Goal: Information Seeking & Learning: Learn about a topic

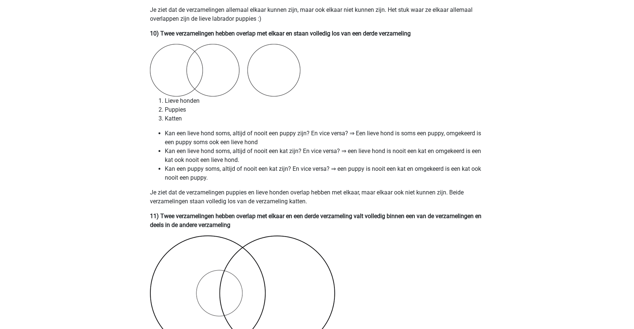
scroll to position [2986, 0]
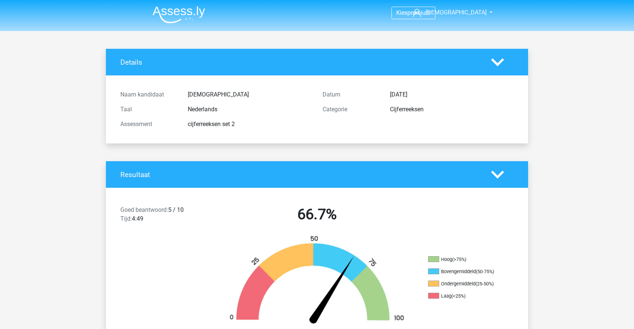
click at [168, 19] on img at bounding box center [178, 14] width 53 height 17
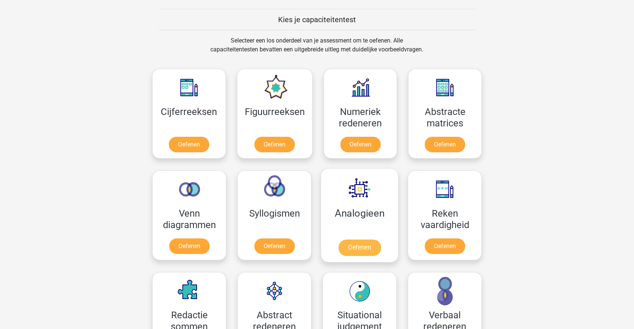
scroll to position [280, 0]
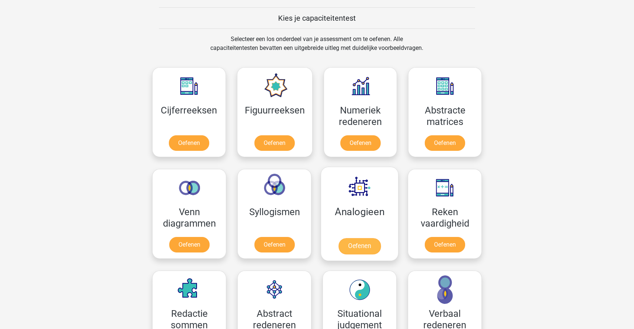
click at [359, 238] on link "Oefenen" at bounding box center [359, 246] width 42 height 16
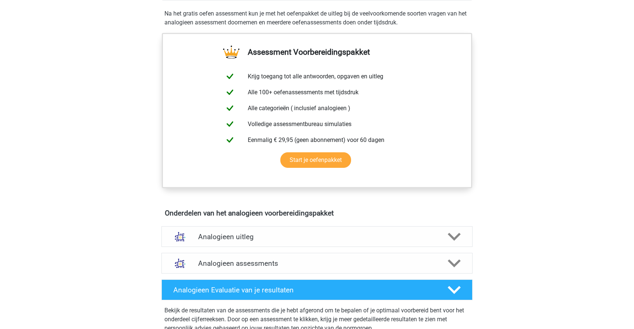
scroll to position [380, 0]
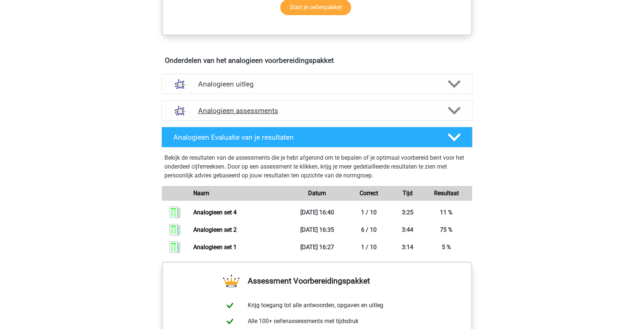
click at [264, 111] on h4 "Analogieen assessments" at bounding box center [317, 111] width 238 height 9
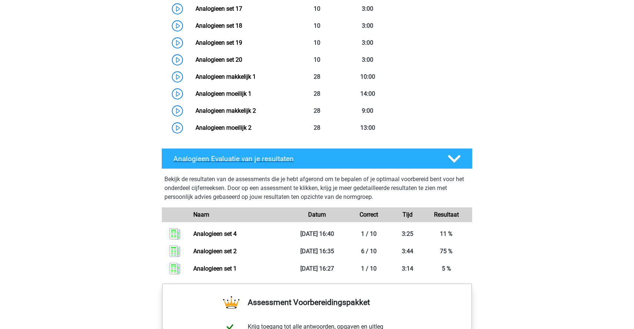
scroll to position [833, 0]
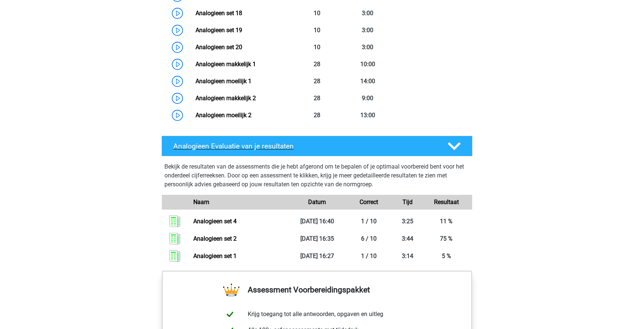
click at [275, 149] on h4 "Analogieen Evaluatie van je resultaten" at bounding box center [304, 146] width 262 height 9
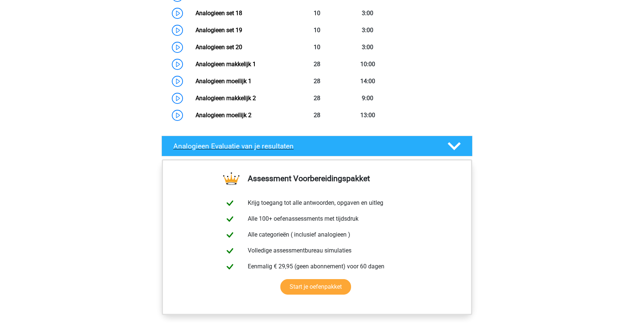
click at [282, 148] on h4 "Analogieen Evaluatie van je resultaten" at bounding box center [304, 146] width 262 height 9
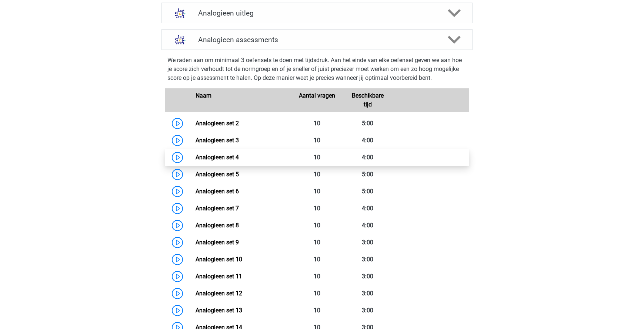
scroll to position [381, 0]
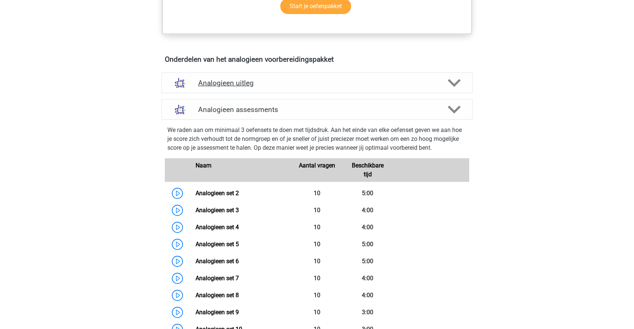
click at [258, 88] on div "Analogieen uitleg" at bounding box center [316, 83] width 311 height 21
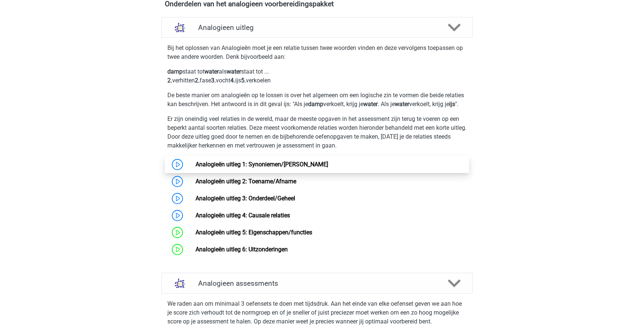
scroll to position [499, 0]
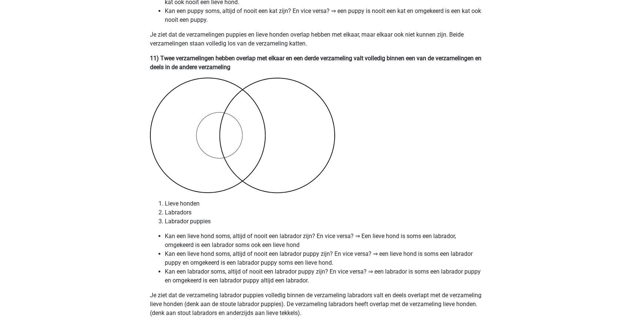
scroll to position [2986, 0]
